Goal: Information Seeking & Learning: Learn about a topic

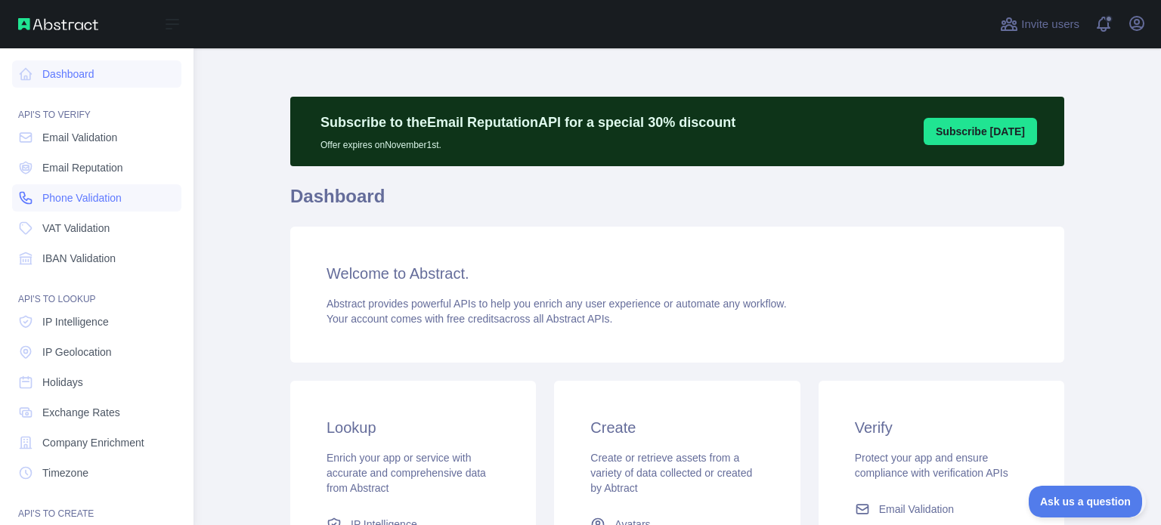
click at [118, 203] on span "Phone Validation" at bounding box center [81, 197] width 79 height 15
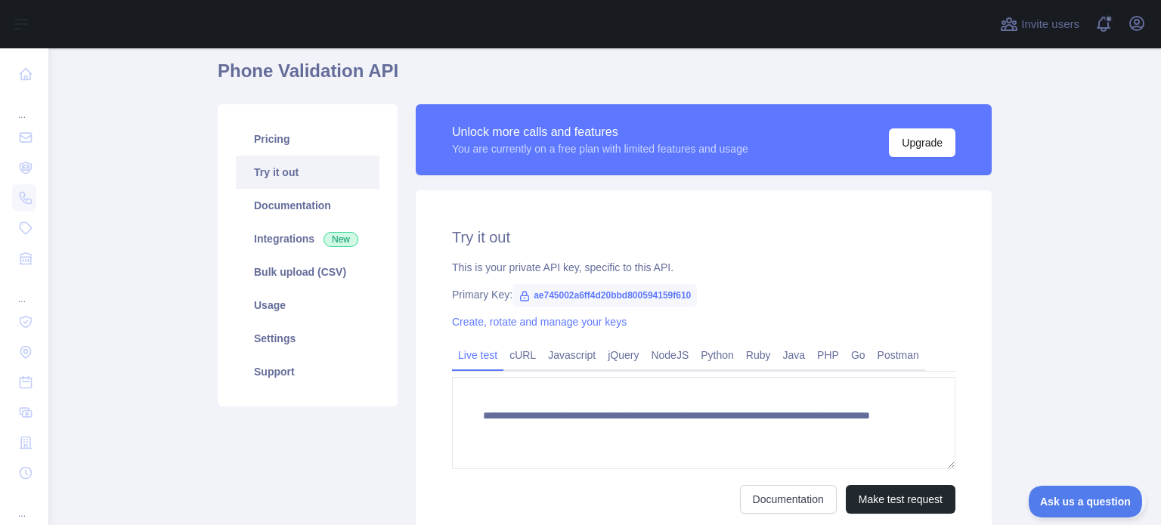
scroll to position [252, 0]
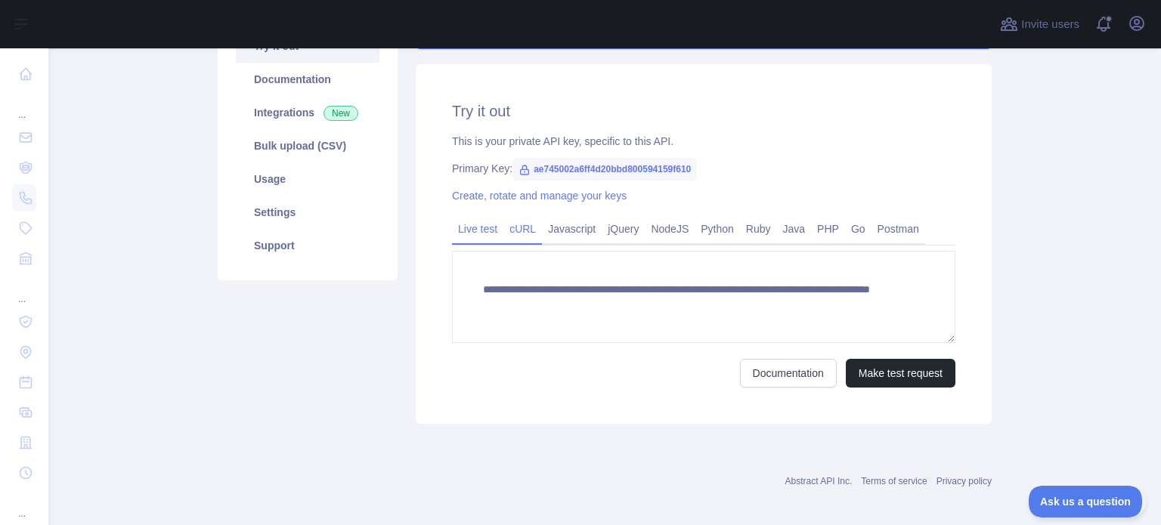
click at [516, 219] on link "cURL" at bounding box center [522, 229] width 39 height 24
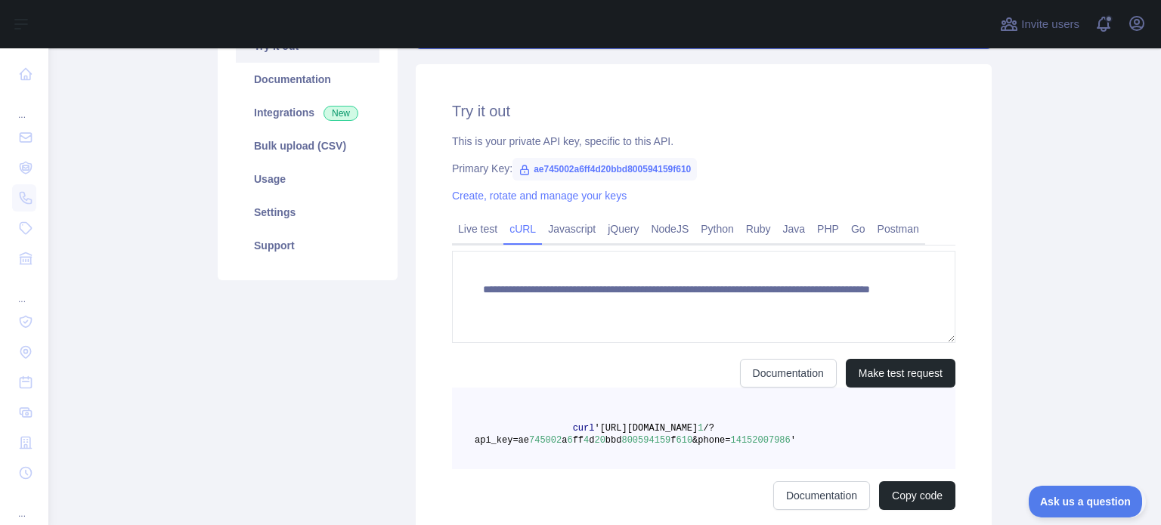
scroll to position [248, 0]
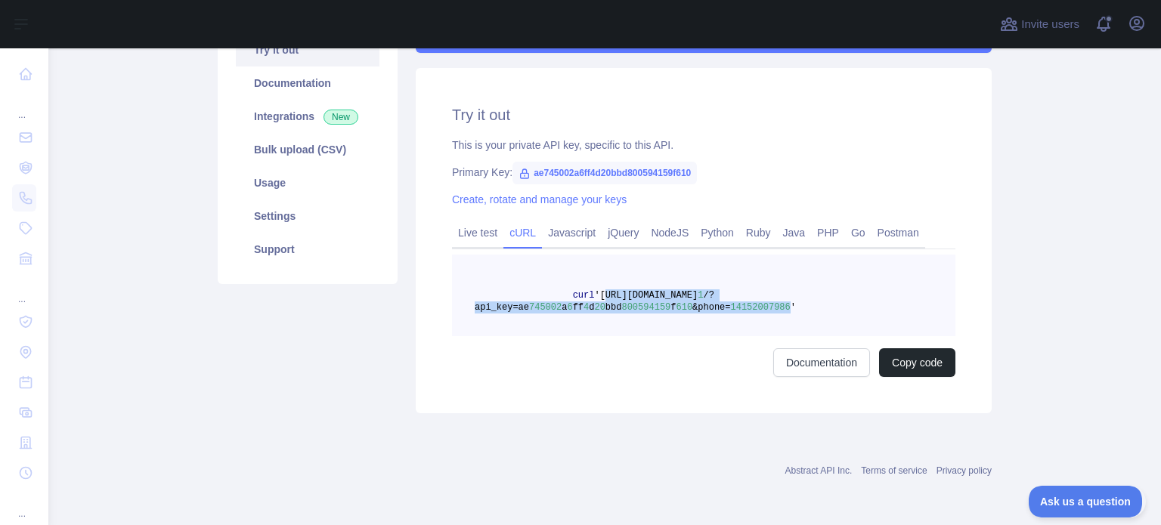
drag, startPoint x: 583, startPoint y: 294, endPoint x: 747, endPoint y: 308, distance: 163.8
click at [747, 308] on span "curl '[URL][DOMAIN_NAME] 1 /?api_key=ae 745002 a 6 ff 4 d 20 bbd [PHONE_NUMBER]…" at bounding box center [635, 301] width 321 height 23
copy span "[URL][DOMAIN_NAME] 1 /?api_key=ae 745002 a 6 ff 4 d 20 bbd [PHONE_NUMBER] f 610…"
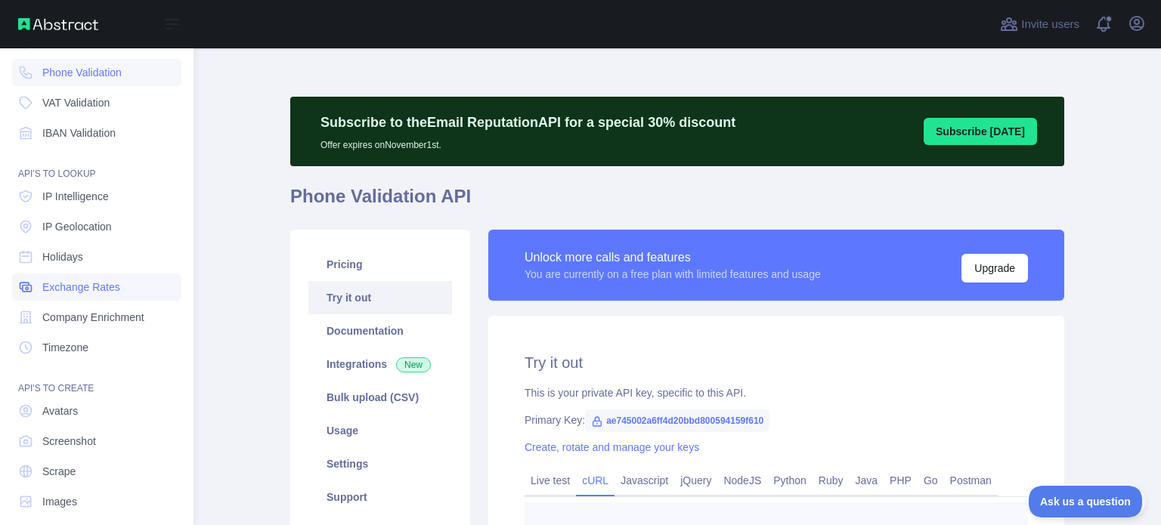
scroll to position [139, 0]
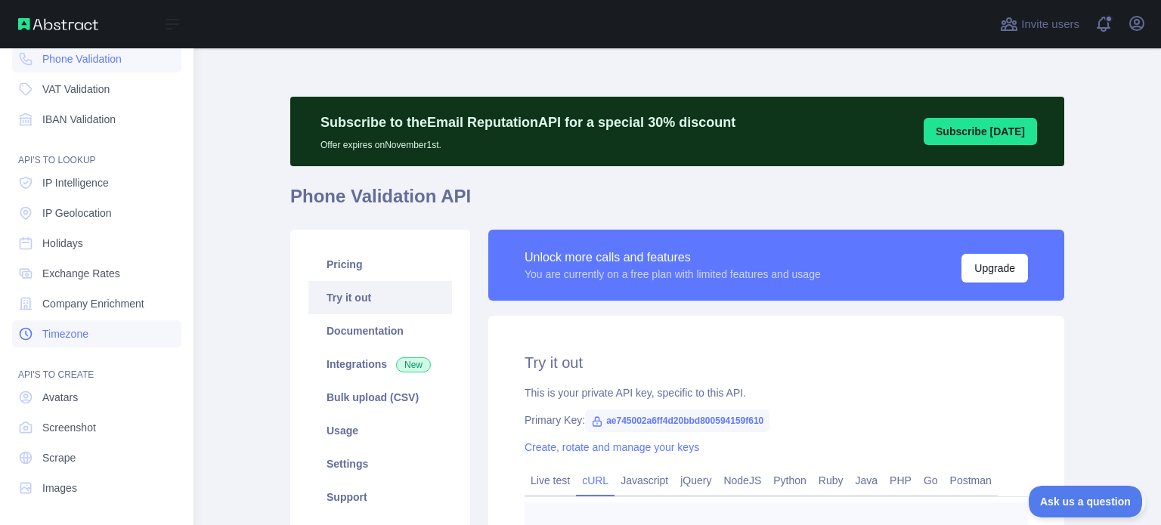
click at [99, 335] on link "Timezone" at bounding box center [96, 333] width 169 height 27
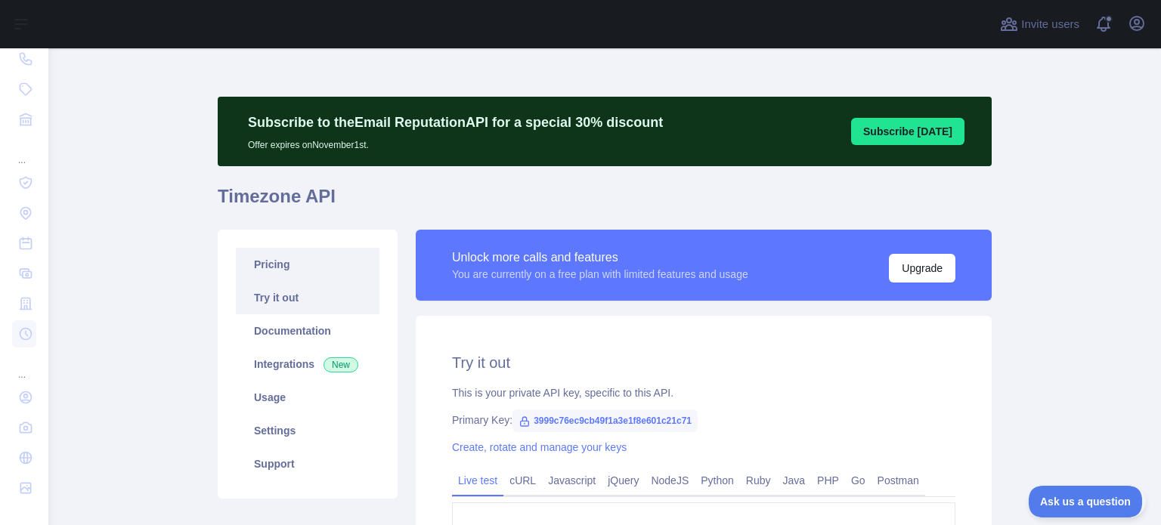
click at [260, 272] on link "Pricing" at bounding box center [308, 264] width 144 height 33
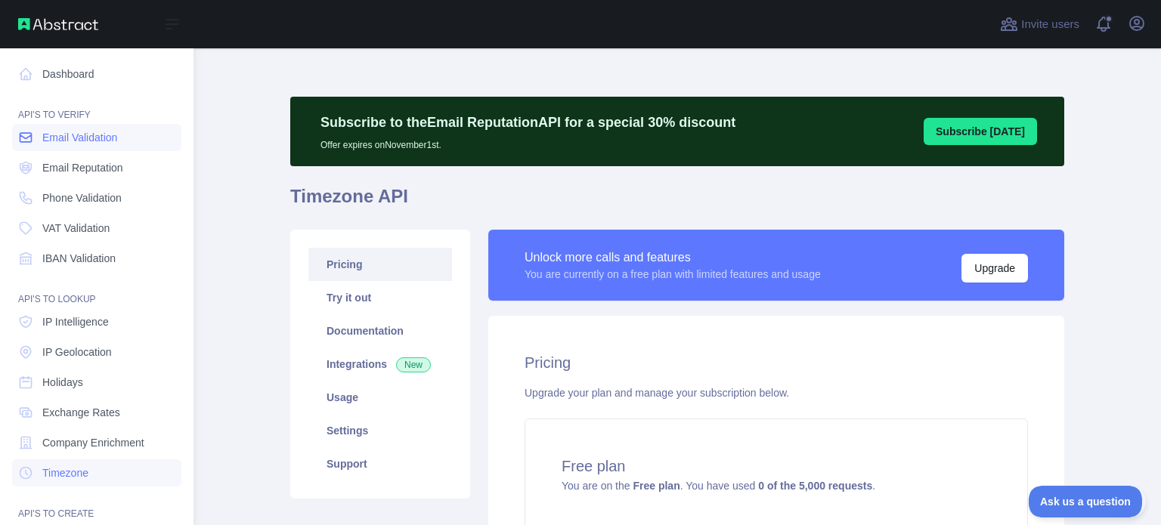
click at [73, 139] on span "Email Validation" at bounding box center [79, 137] width 75 height 15
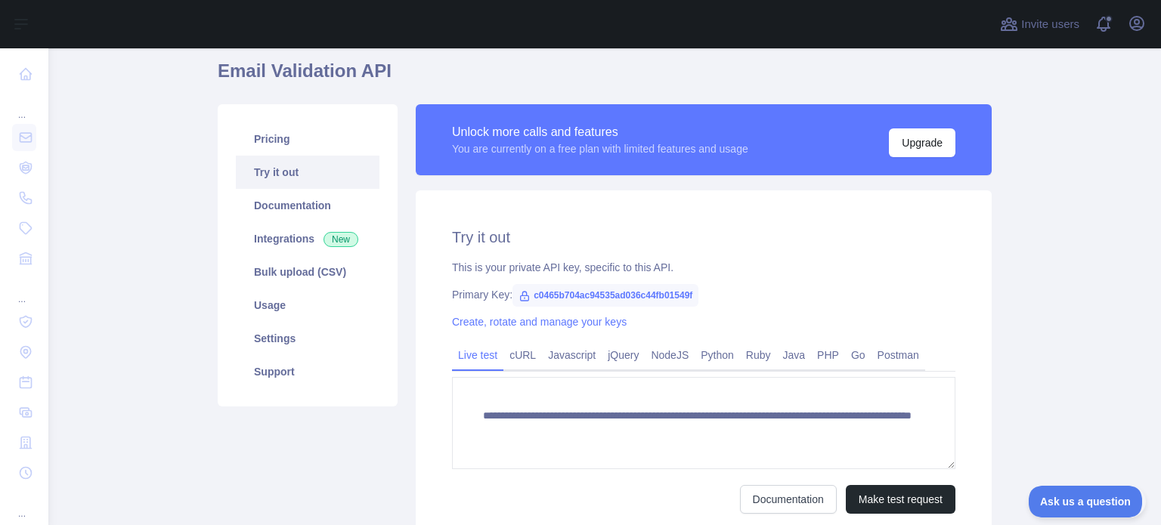
scroll to position [252, 0]
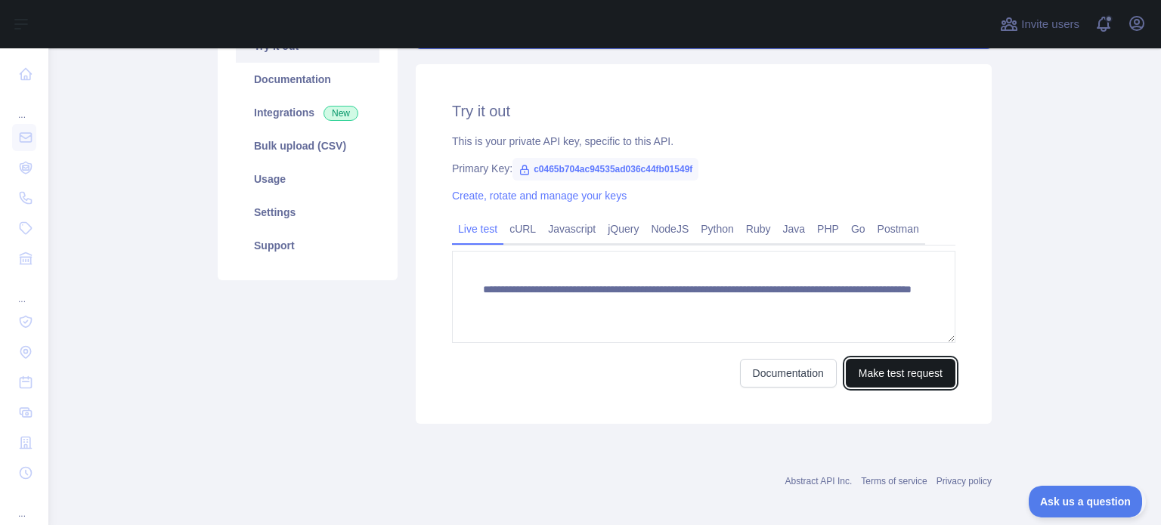
click at [861, 373] on button "Make test request" at bounding box center [901, 373] width 110 height 29
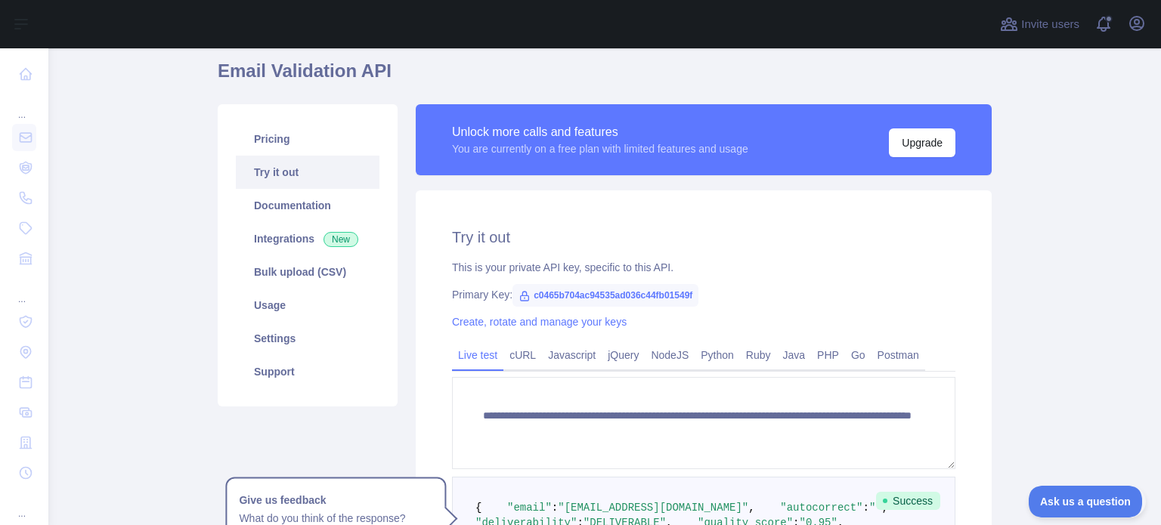
scroll to position [0, 0]
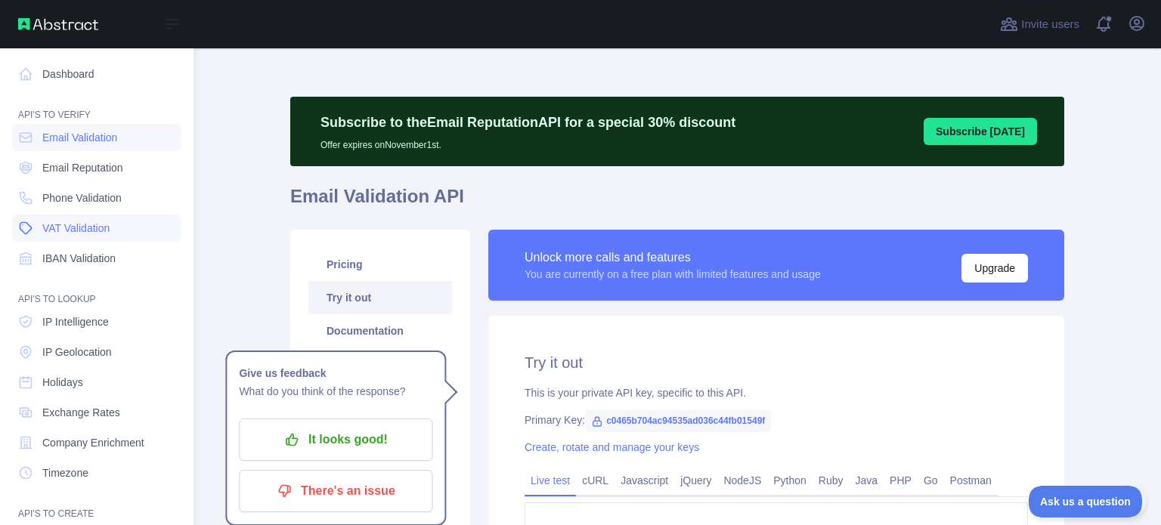
click at [97, 233] on span "VAT Validation" at bounding box center [75, 228] width 67 height 15
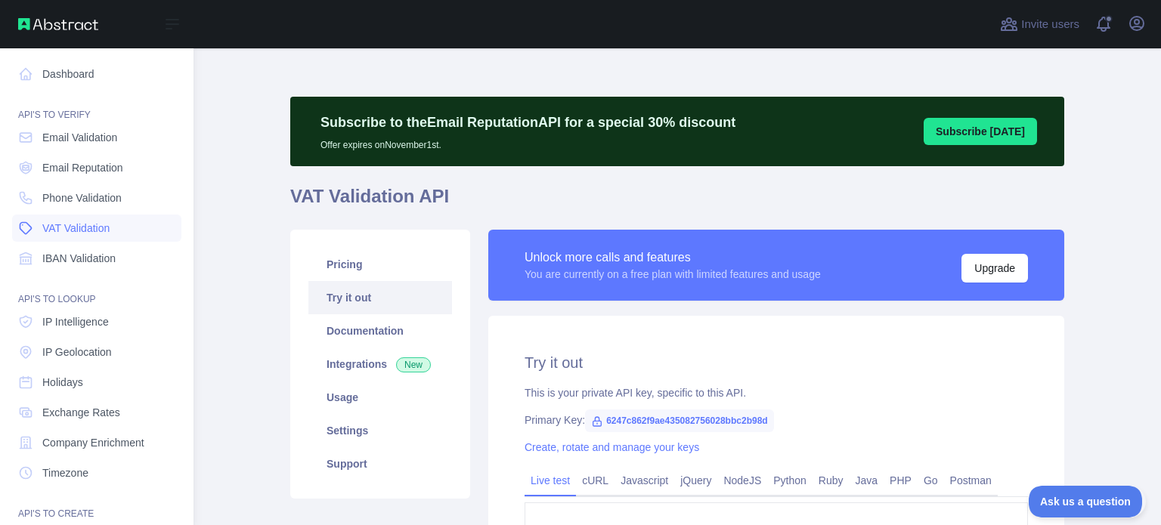
click at [97, 233] on span "VAT Validation" at bounding box center [75, 228] width 67 height 15
click at [74, 74] on link "Dashboard" at bounding box center [96, 73] width 169 height 27
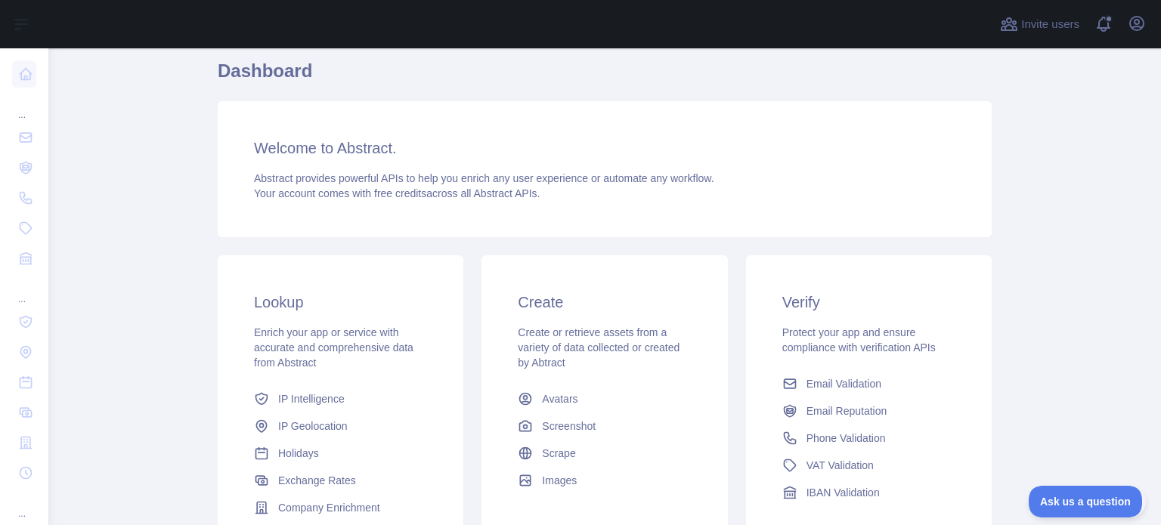
scroll to position [252, 0]
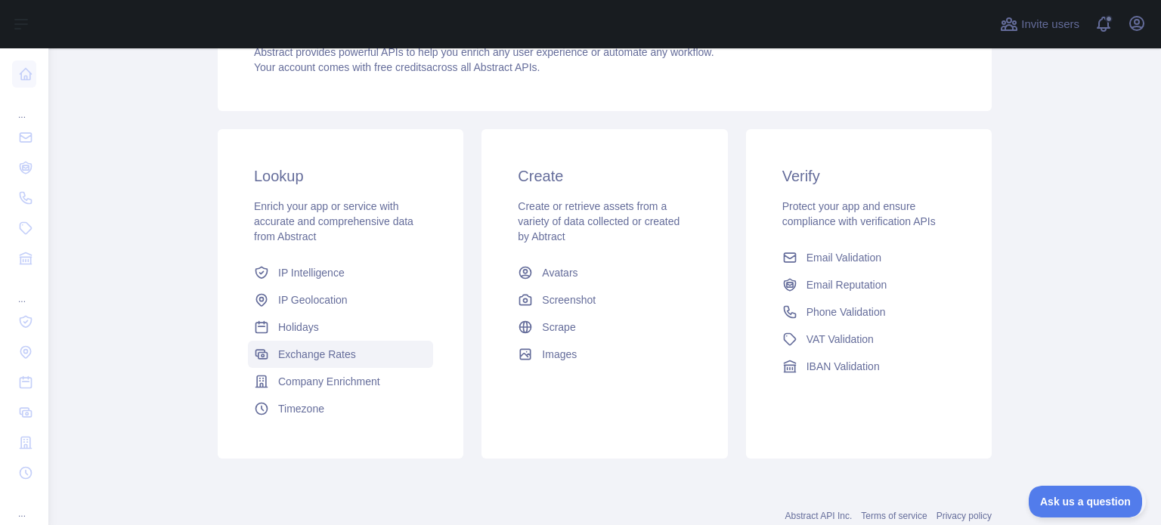
click at [313, 364] on link "Exchange Rates" at bounding box center [340, 354] width 185 height 27
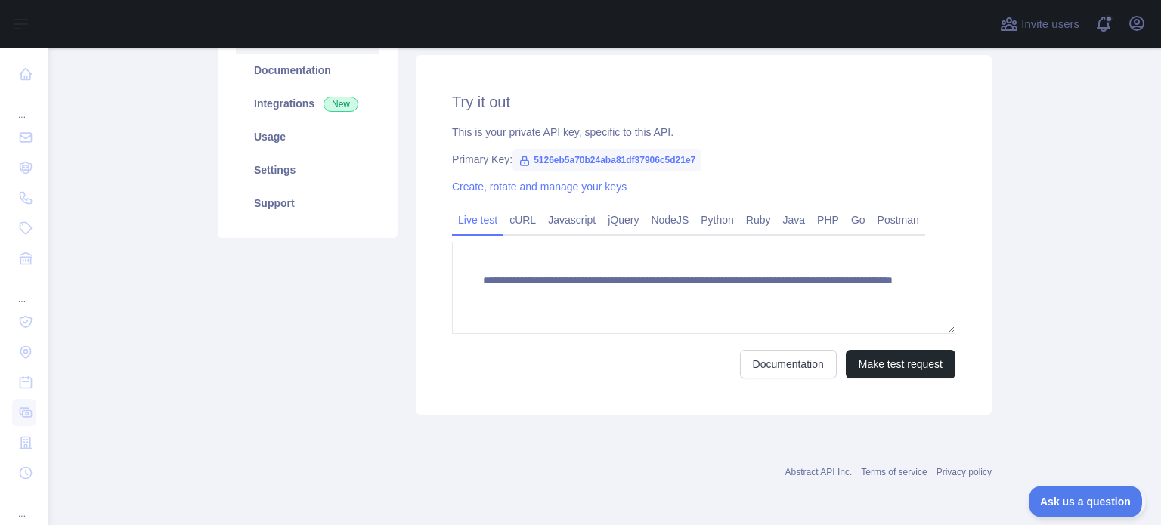
scroll to position [252, 0]
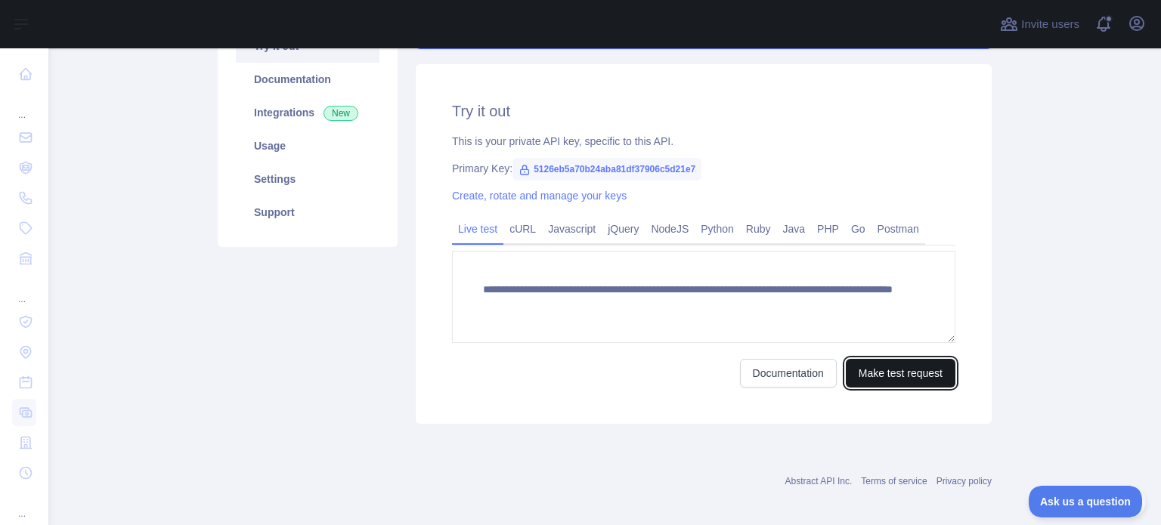
click at [883, 372] on button "Make test request" at bounding box center [901, 373] width 110 height 29
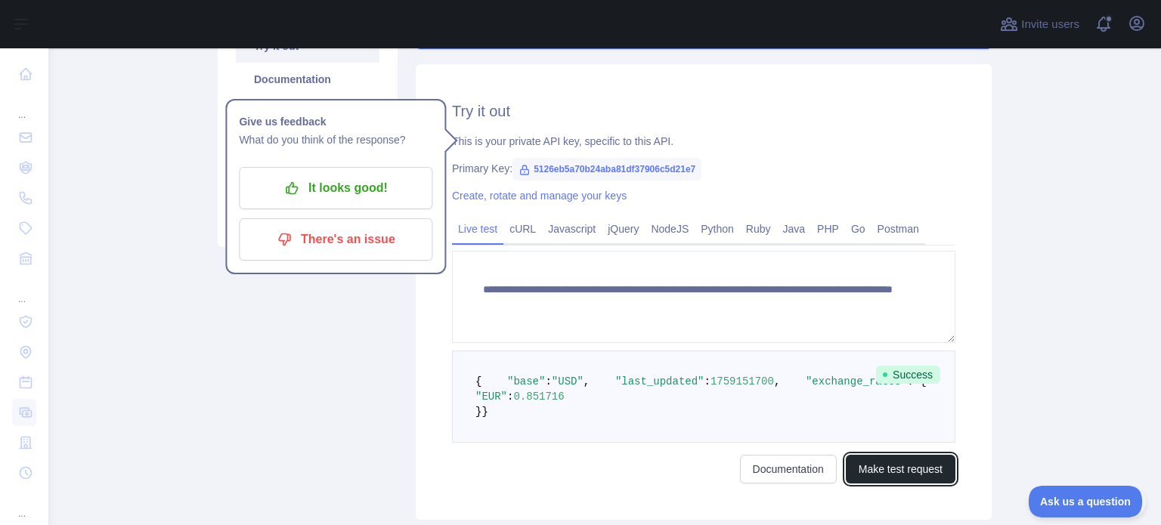
scroll to position [0, 0]
